Goal: Find specific page/section: Find specific page/section

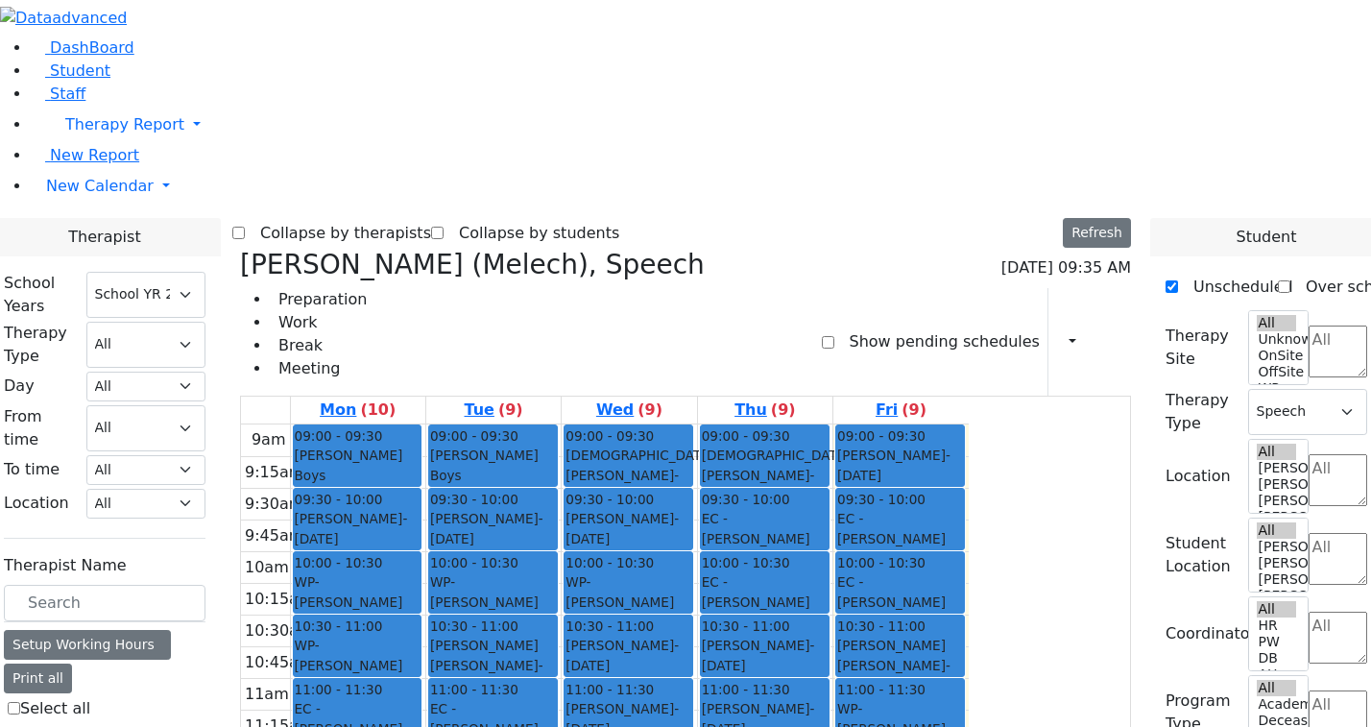
select select "212"
select select "3"
click at [110, 80] on link "Student" at bounding box center [71, 70] width 80 height 18
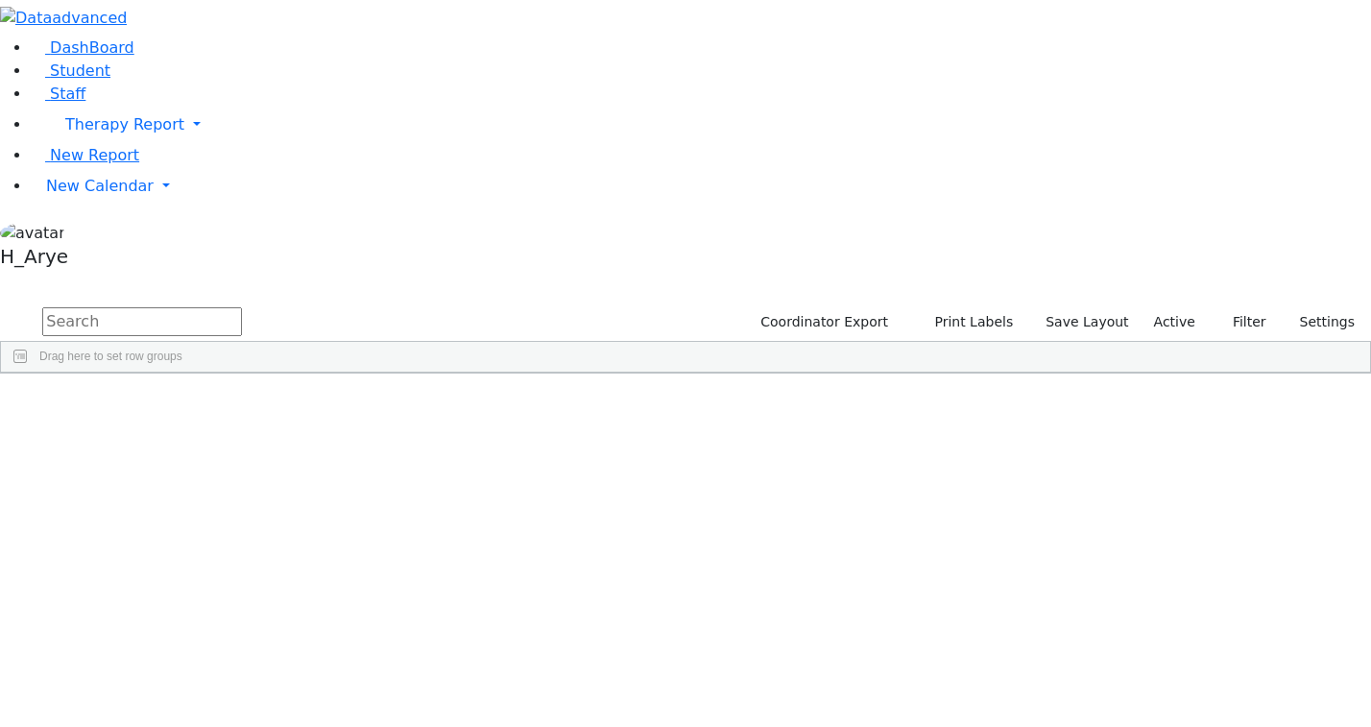
click at [242, 307] on input "text" at bounding box center [142, 321] width 200 height 29
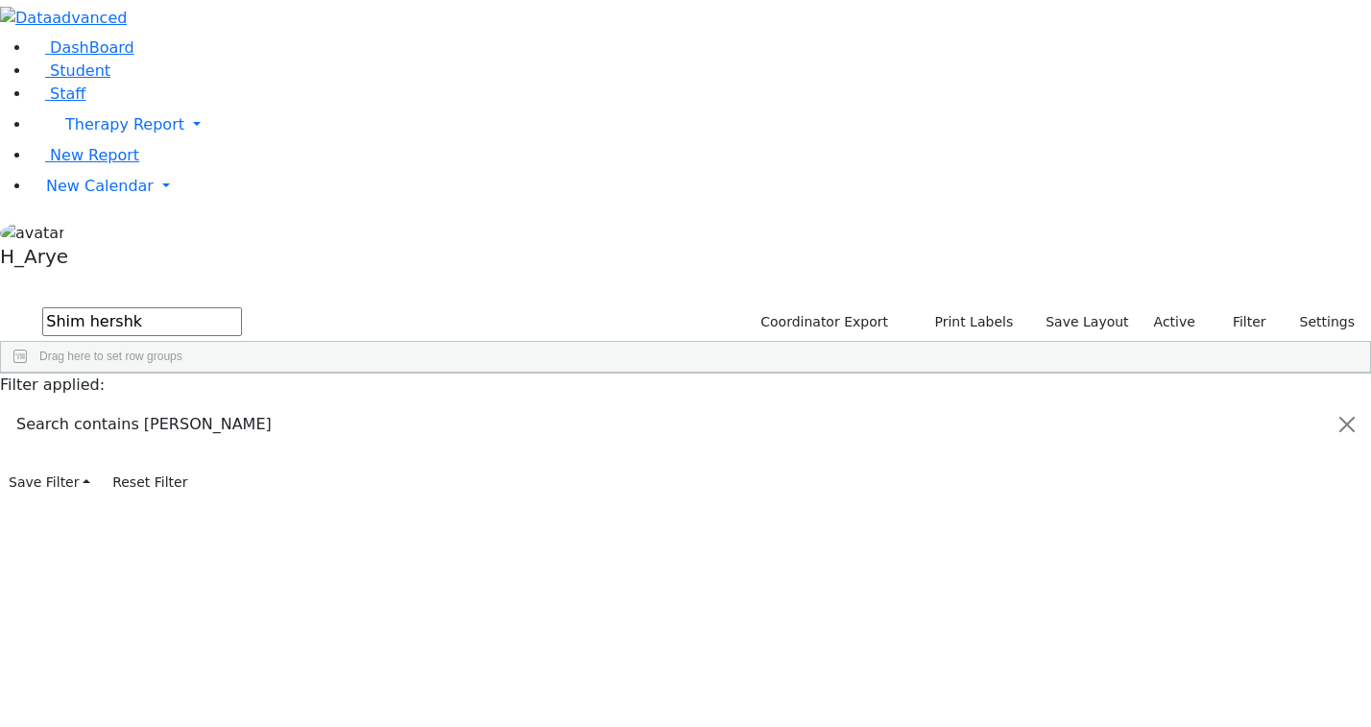
type input "Shim hershk"
click at [343, 404] on div "ג" at bounding box center [308, 417] width 69 height 27
